Goal: Check status: Check status

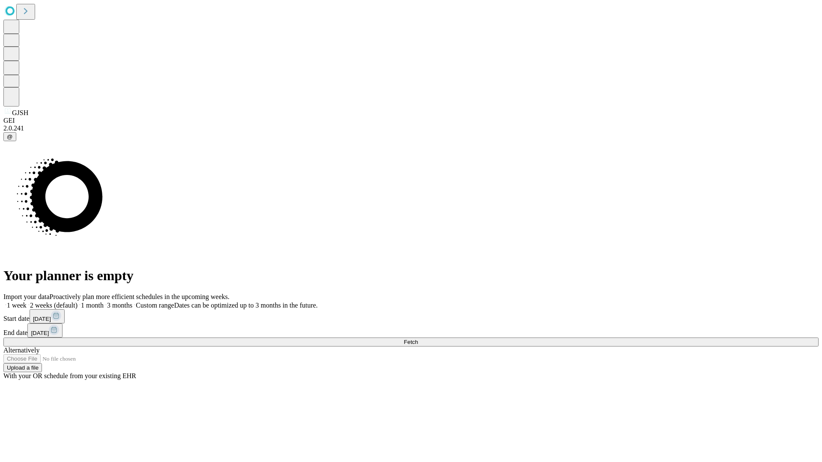
click at [418, 339] on span "Fetch" at bounding box center [411, 342] width 14 height 6
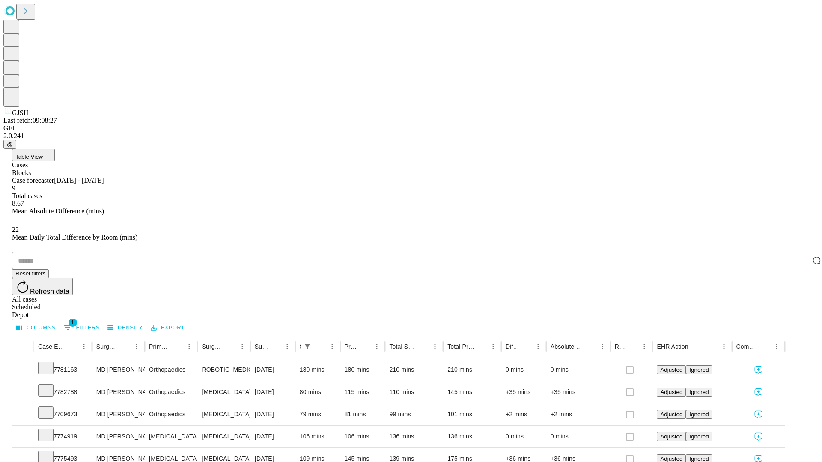
click at [767, 303] on div "Scheduled" at bounding box center [419, 307] width 815 height 8
